Goal: Communication & Community: Share content

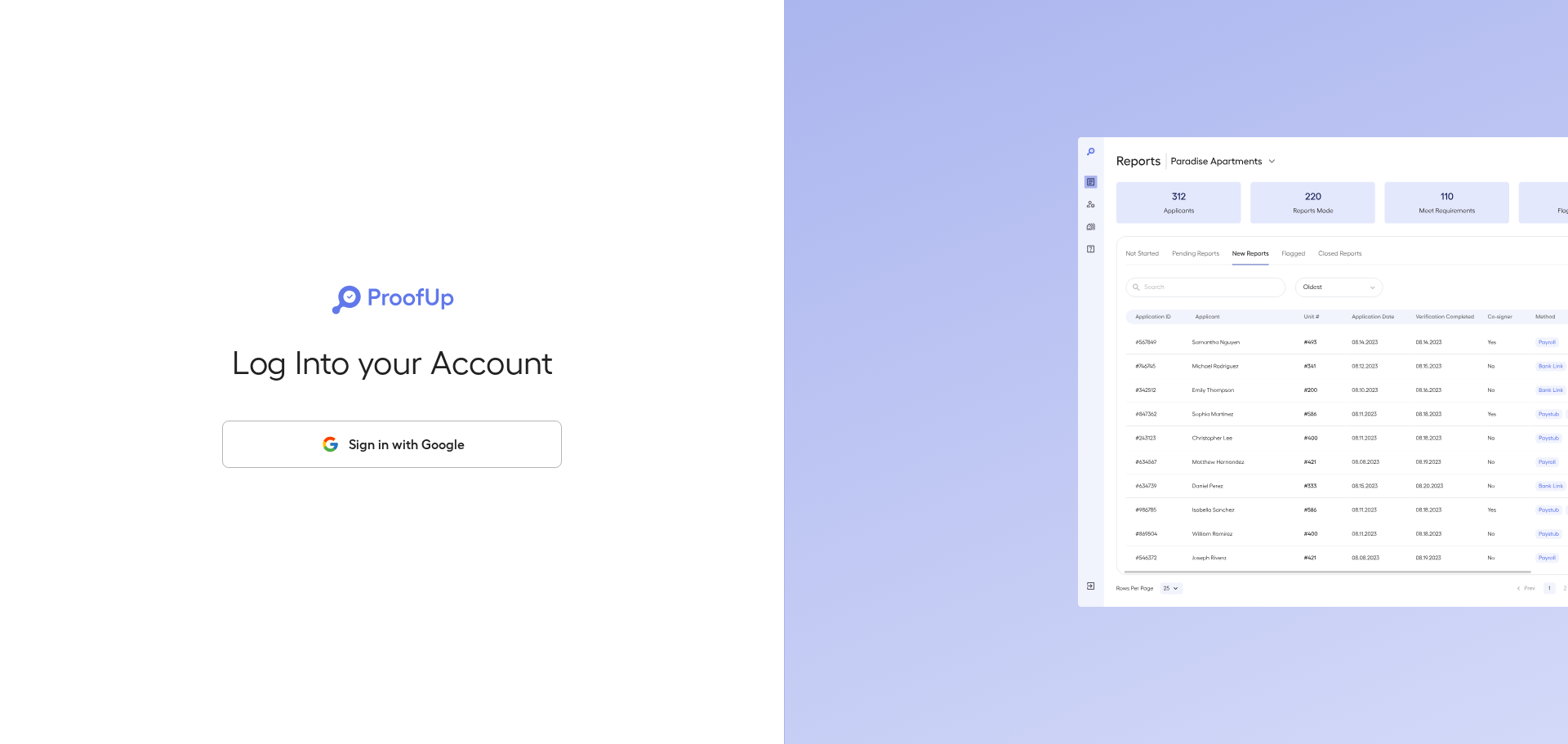
click at [434, 437] on button "Sign in with Google" at bounding box center [391, 444] width 340 height 47
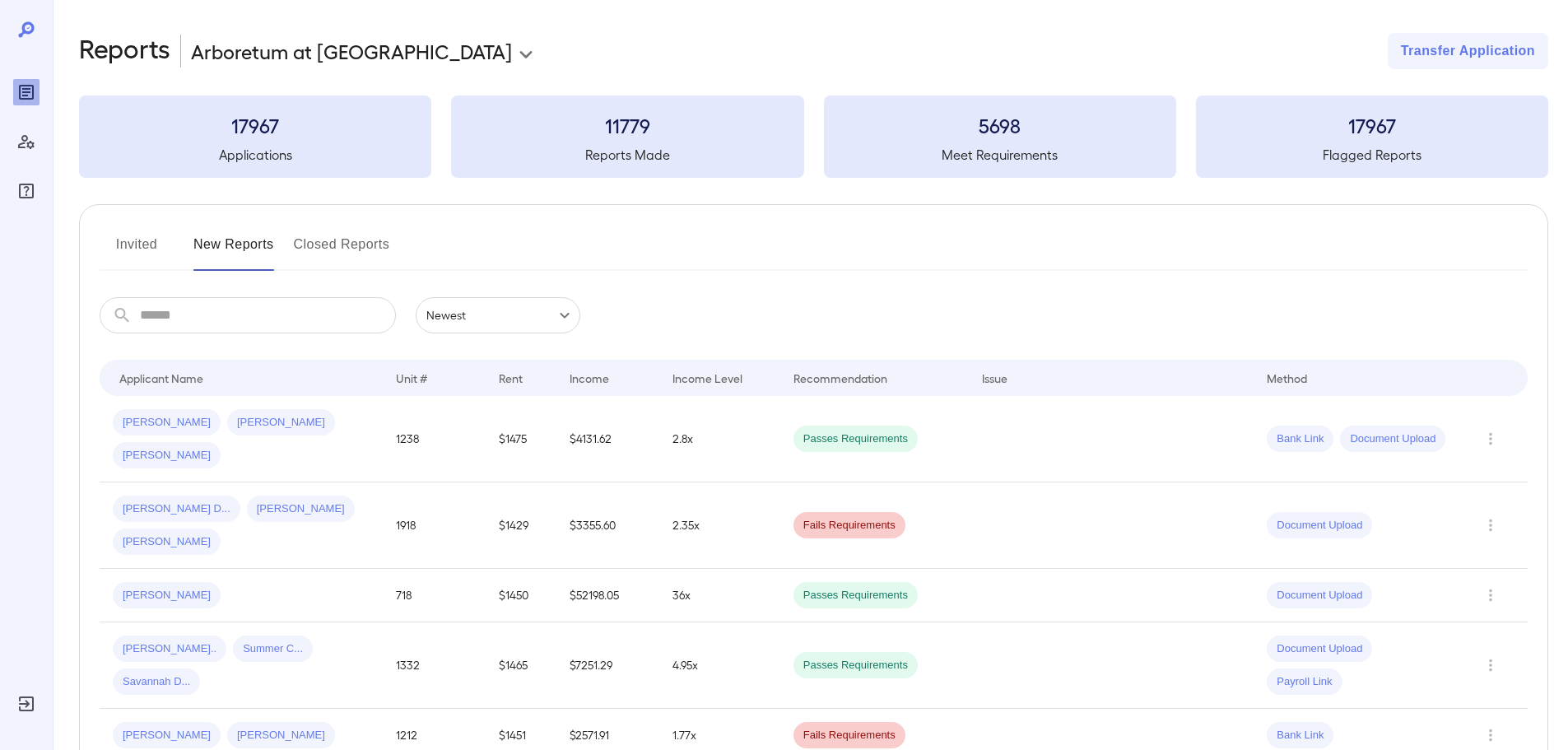
click at [161, 242] on button "Invited" at bounding box center [137, 251] width 74 height 40
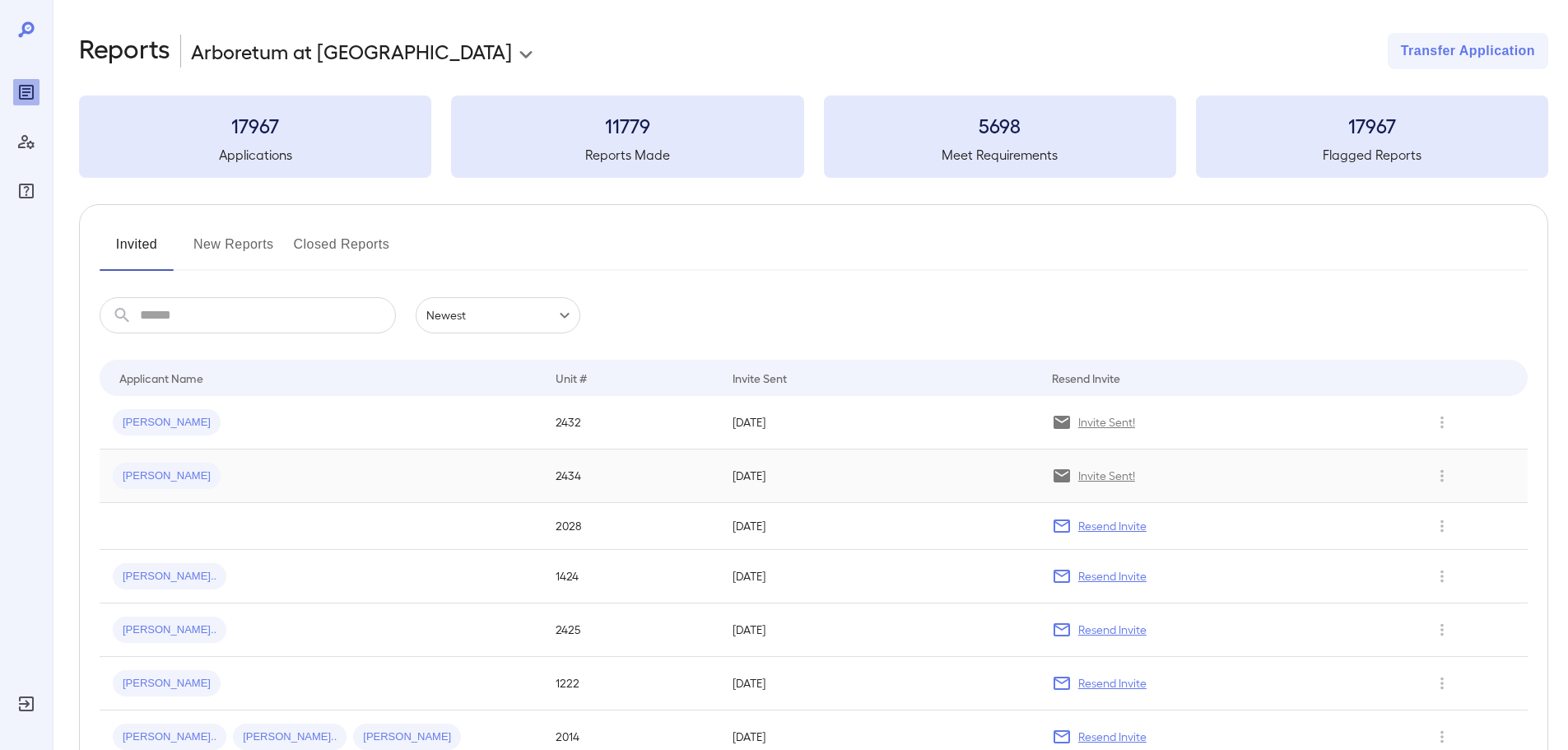
click at [138, 471] on span "[PERSON_NAME]" at bounding box center [167, 477] width 108 height 16
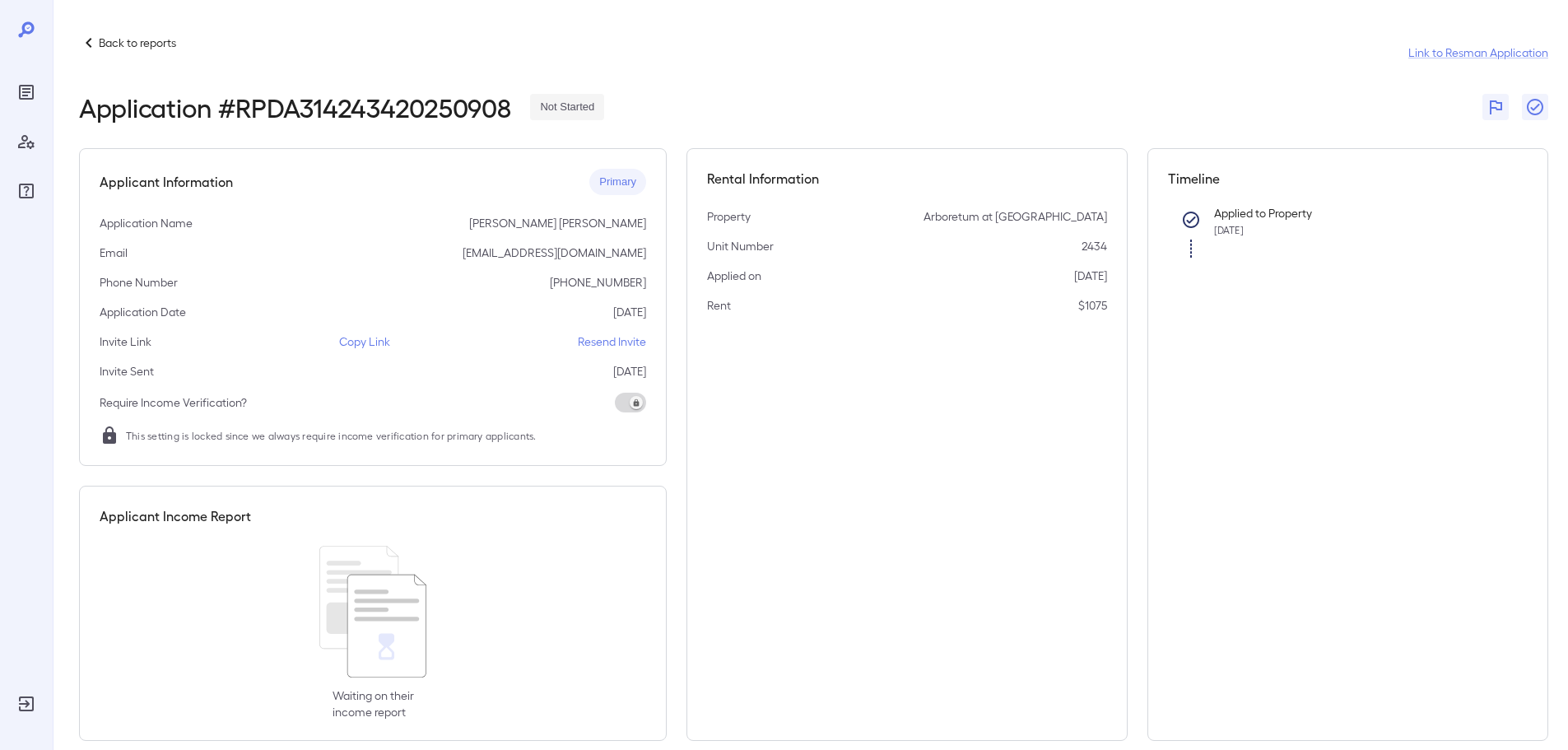
drag, startPoint x: 371, startPoint y: 341, endPoint x: 464, endPoint y: 360, distance: 94.9
click at [371, 341] on p "Copy Link" at bounding box center [365, 341] width 51 height 17
click at [444, 334] on div "Invite Link Copy Link Resend Invite" at bounding box center [373, 341] width 547 height 17
